Goal: Check status: Check status

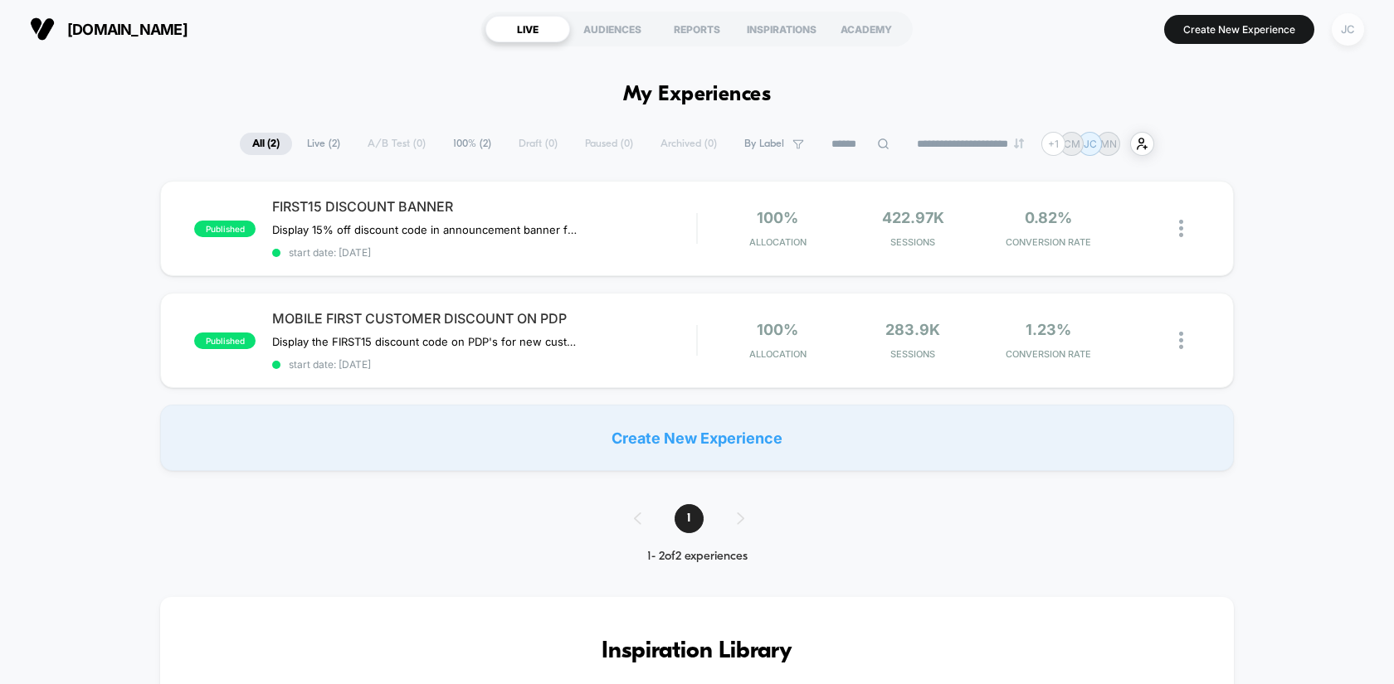
click at [1355, 32] on div "JC" at bounding box center [1348, 29] width 32 height 32
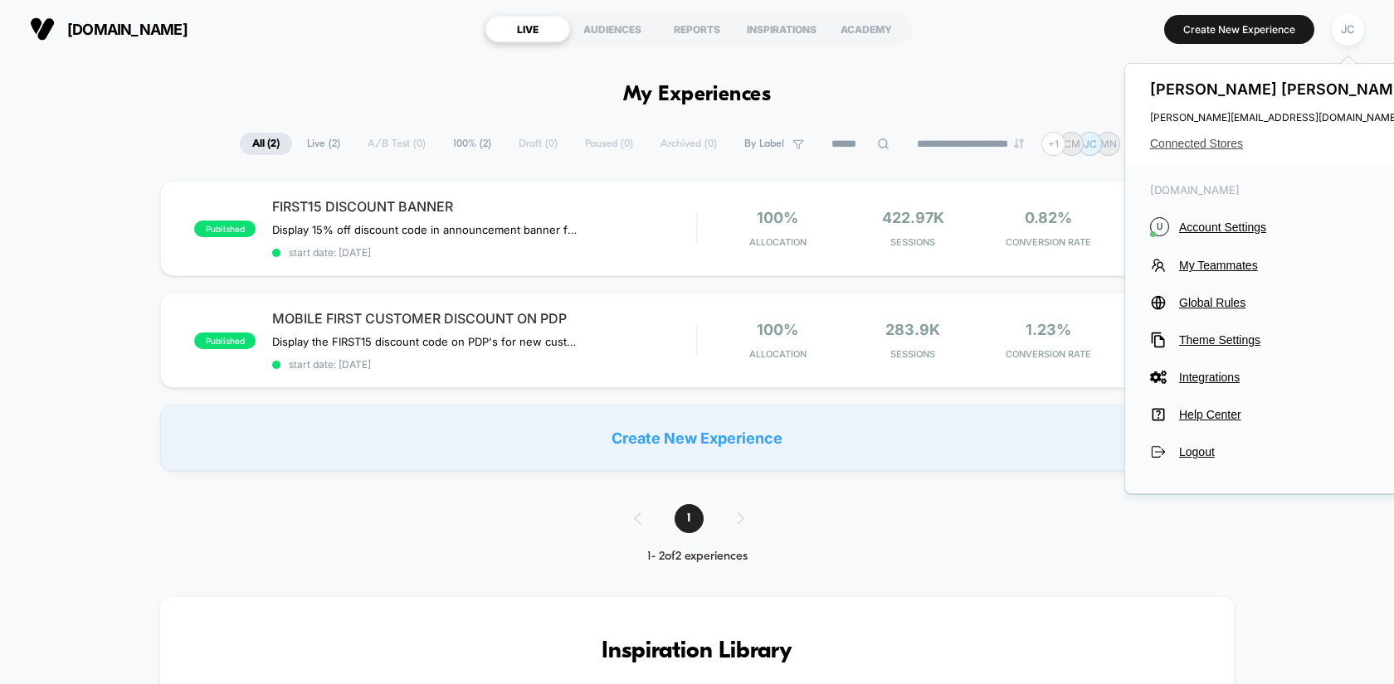
click at [1238, 144] on span "Connected Stores" at bounding box center [1281, 143] width 262 height 13
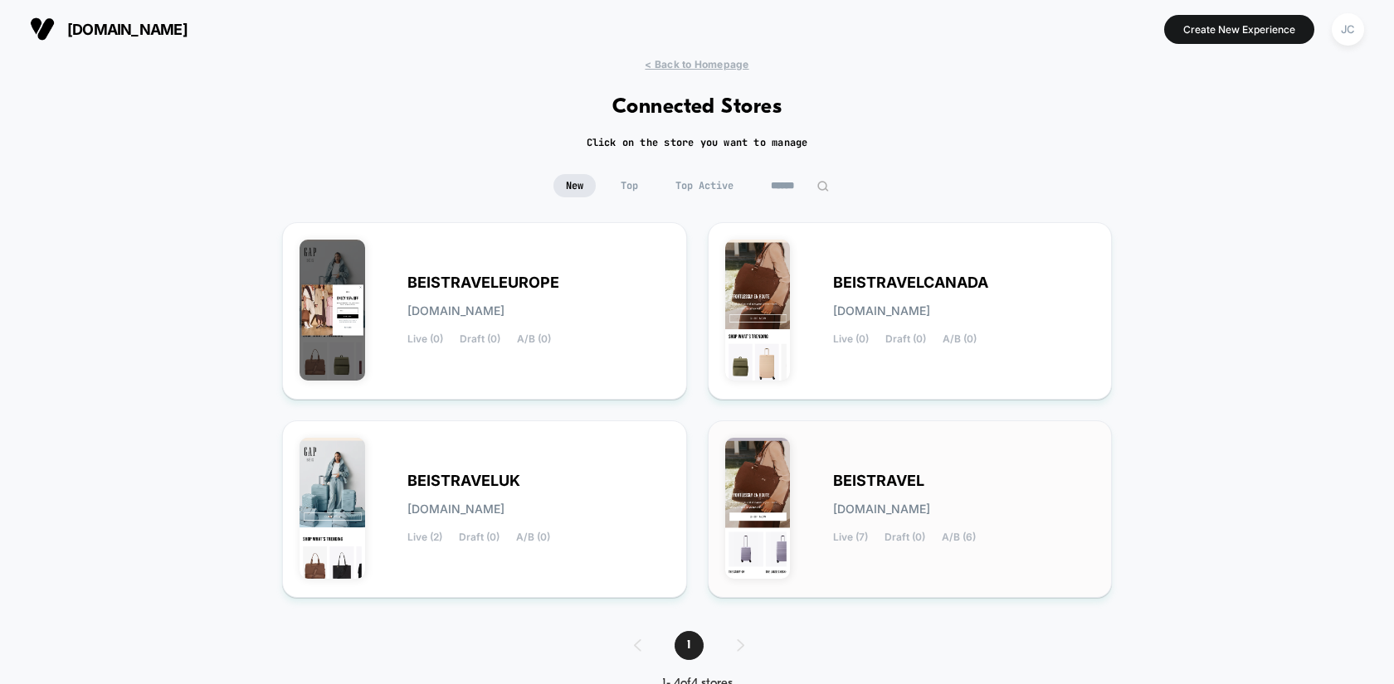
click at [779, 538] on img at bounding box center [758, 508] width 66 height 141
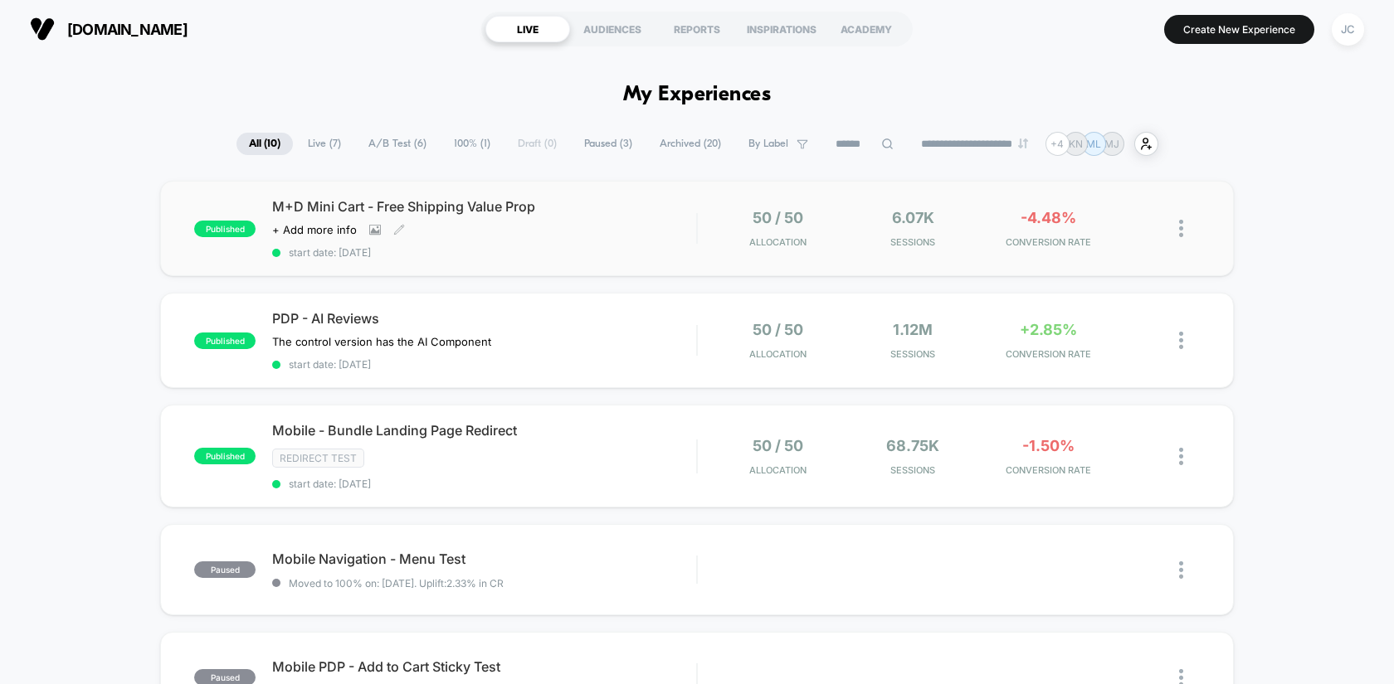
click at [695, 213] on span "M+D Mini Cart - Free Shipping Value Prop" at bounding box center [484, 206] width 424 height 17
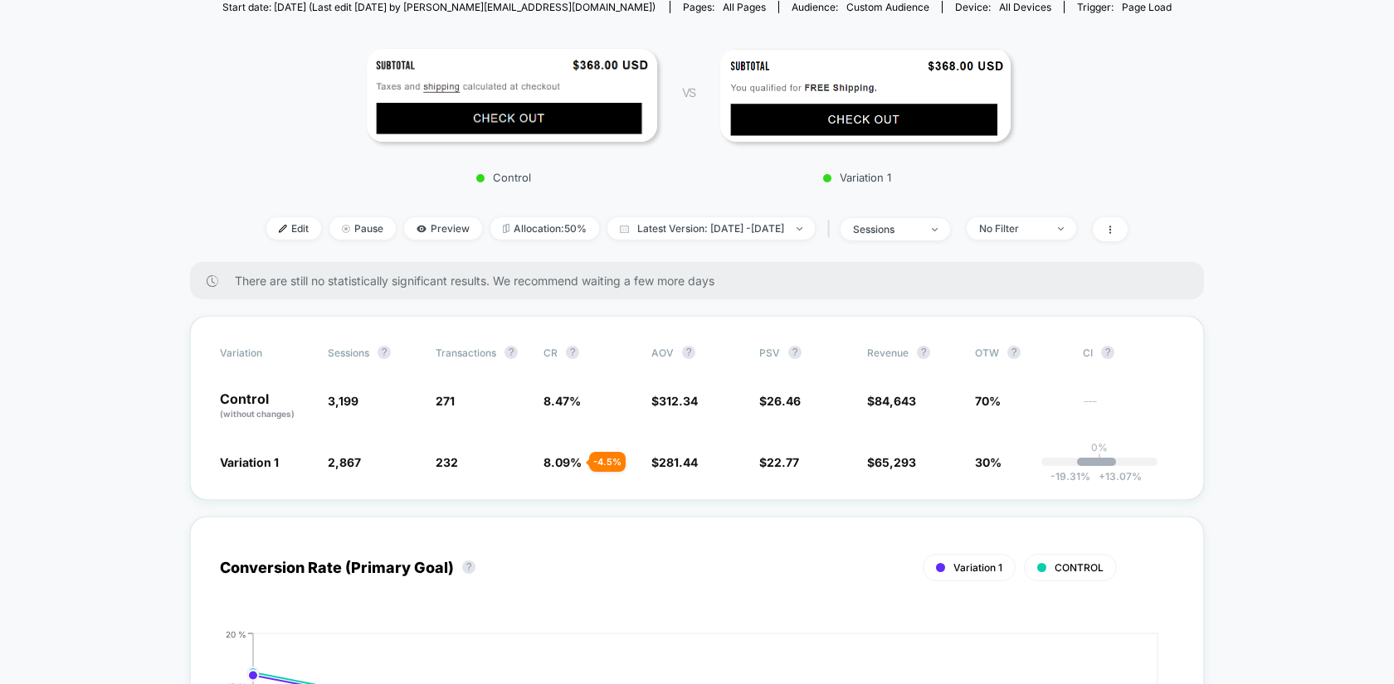
scroll to position [201, 0]
